Goal: Task Accomplishment & Management: Use online tool/utility

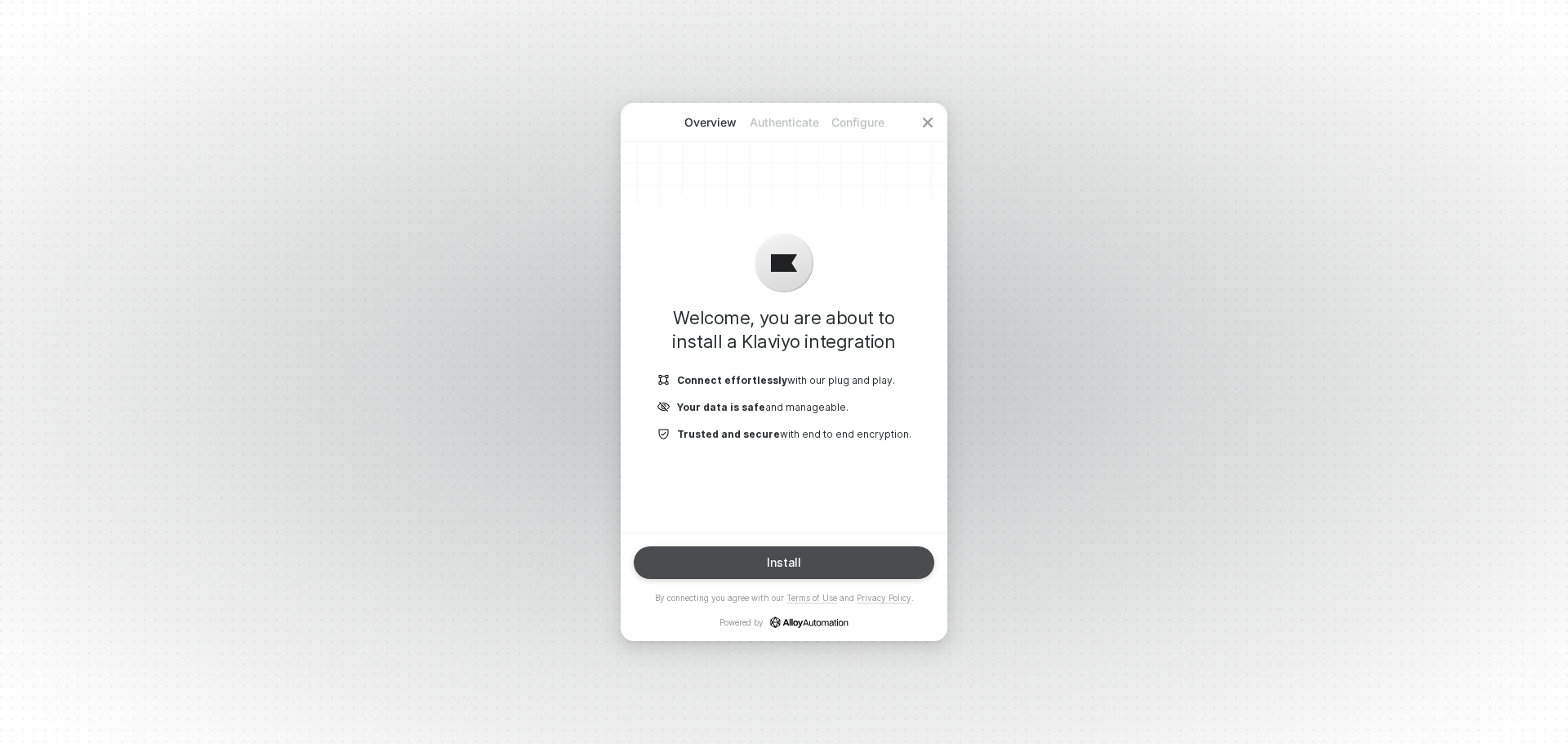
click at [793, 560] on div "Install" at bounding box center [784, 563] width 34 height 13
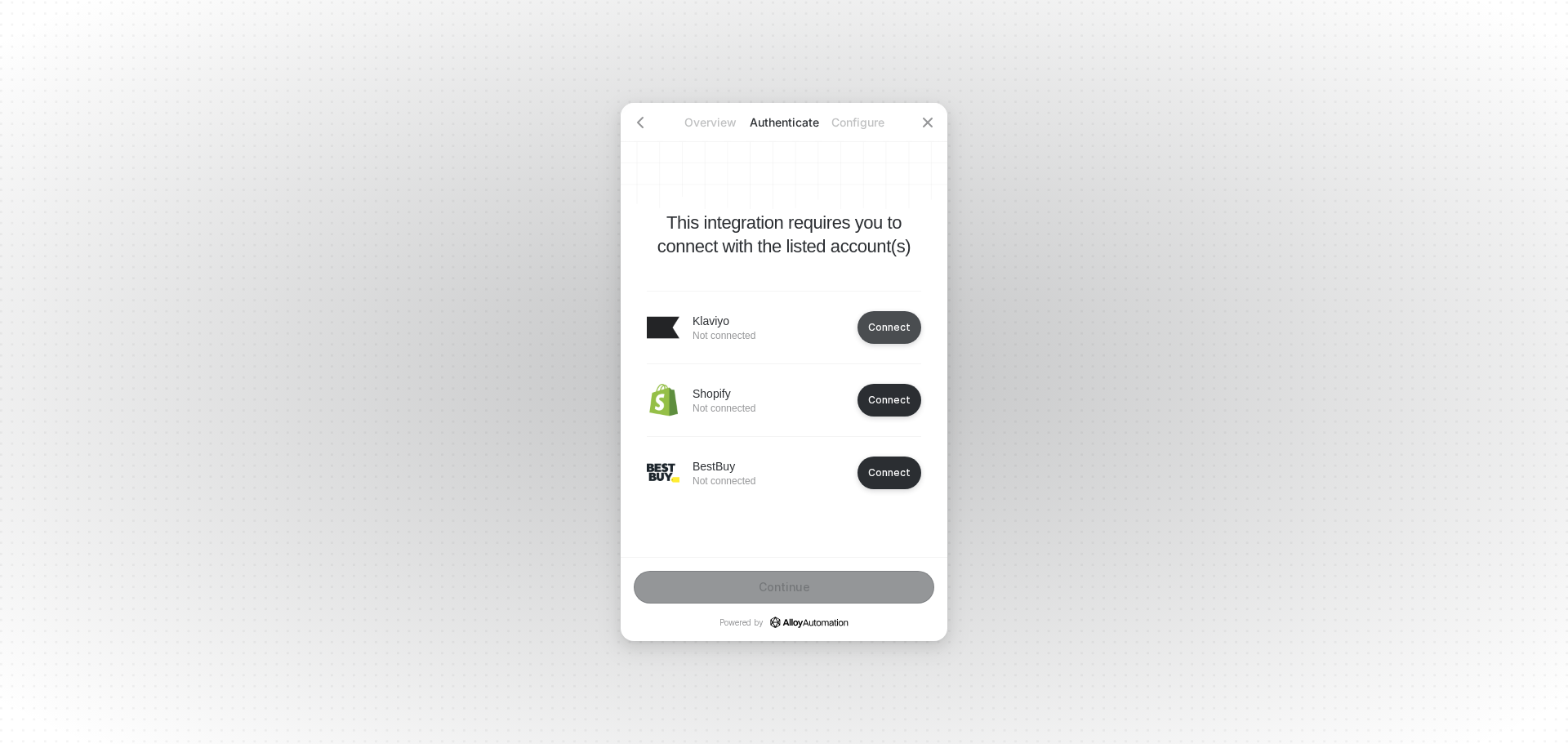
click at [888, 333] on button "Connect" at bounding box center [889, 327] width 64 height 33
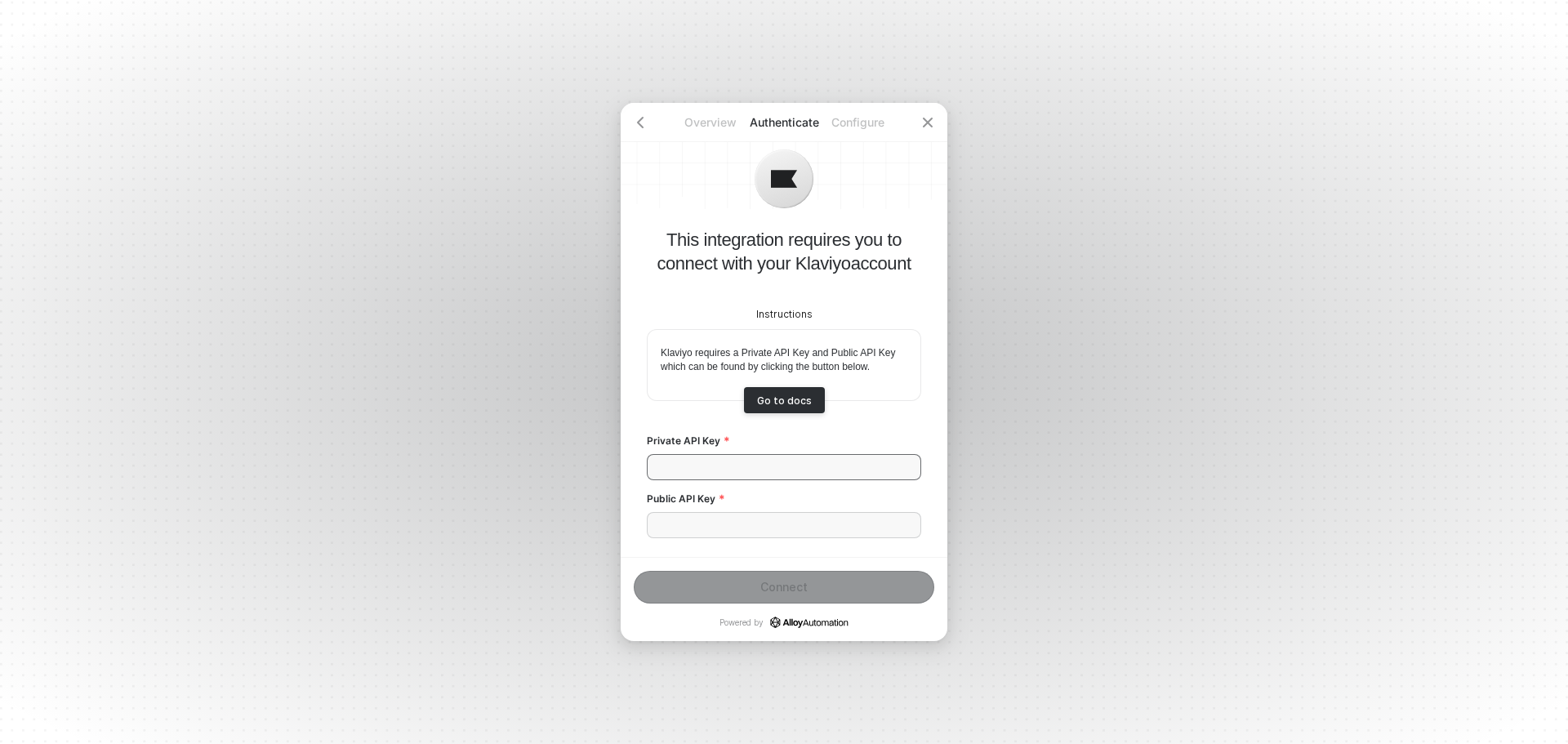
click at [699, 462] on input "Private API Key" at bounding box center [784, 466] width 275 height 26
paste input "pk_468c4af49b3ad40e351a73a155176400fd"
type input "pk_468c4af49b3ad40e351a73a155176400fd"
click at [745, 521] on input "Public API Key" at bounding box center [784, 525] width 275 height 26
paste input "XeZjDV"
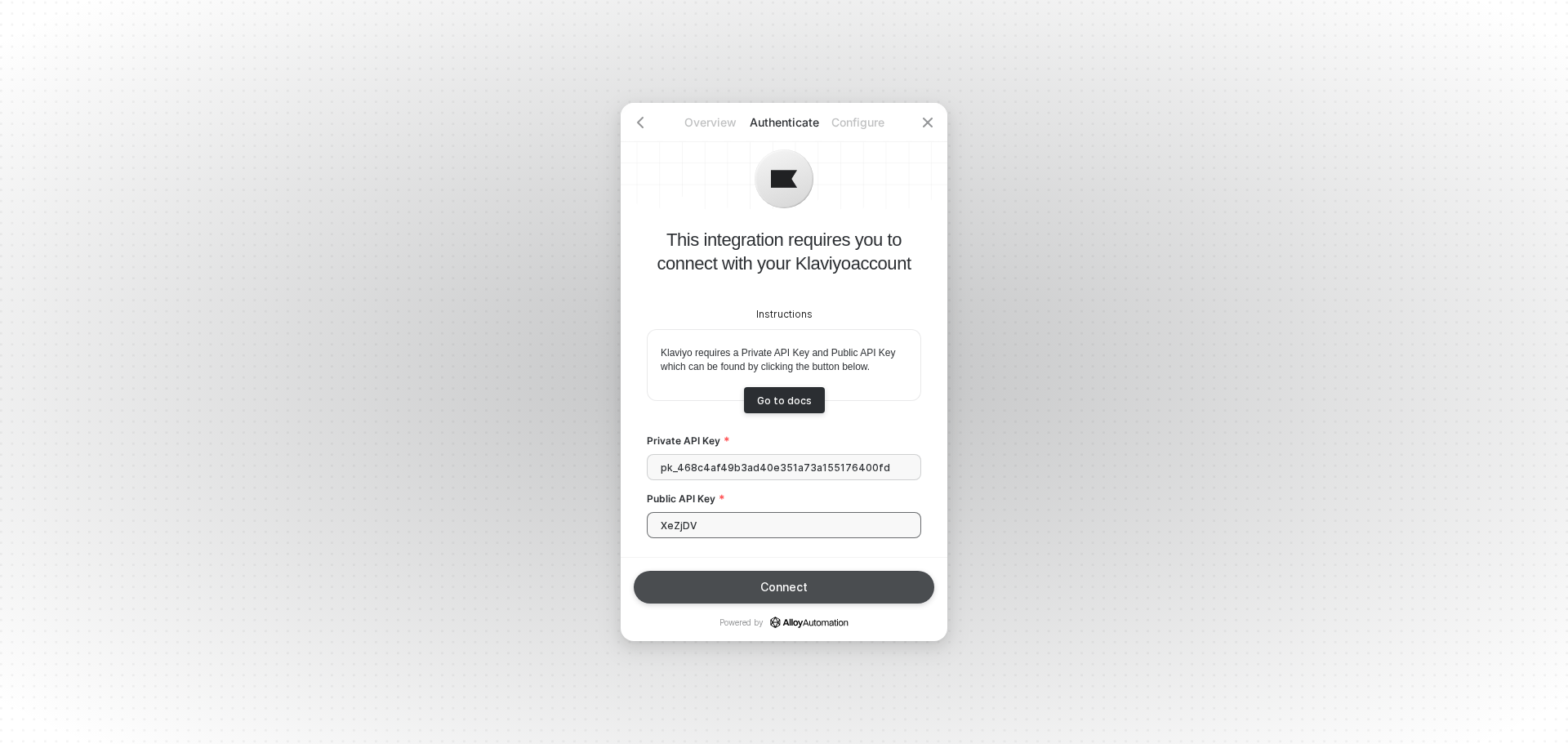
type input "XeZjDV"
click at [823, 585] on button "Connect" at bounding box center [784, 587] width 301 height 33
